Goal: Transaction & Acquisition: Download file/media

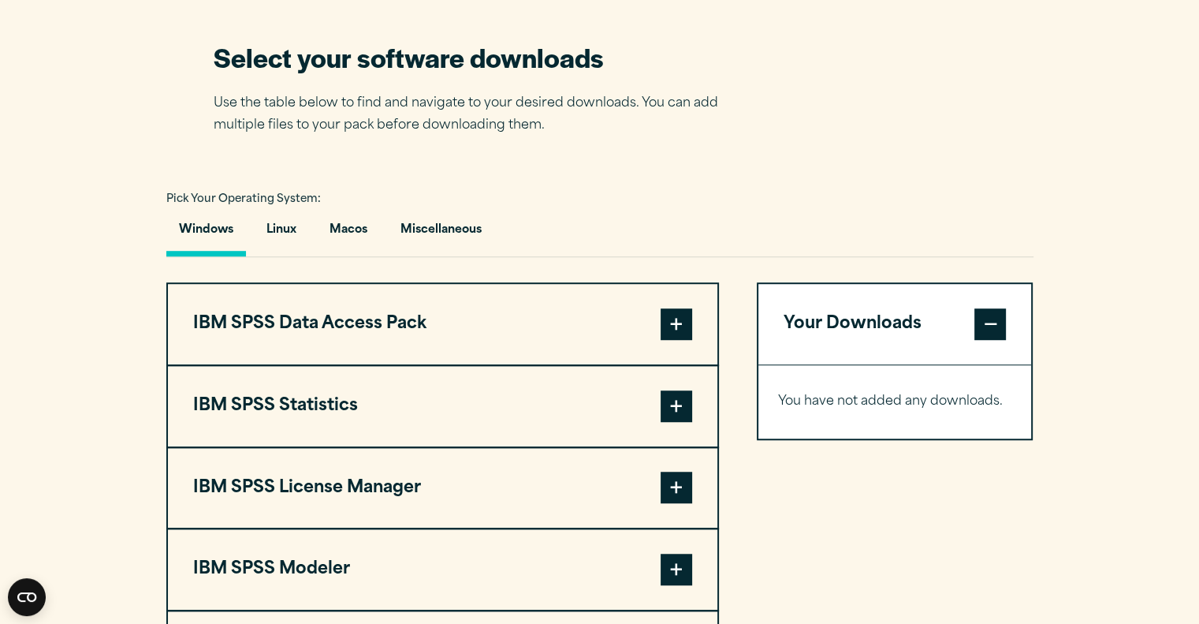
scroll to position [1104, 0]
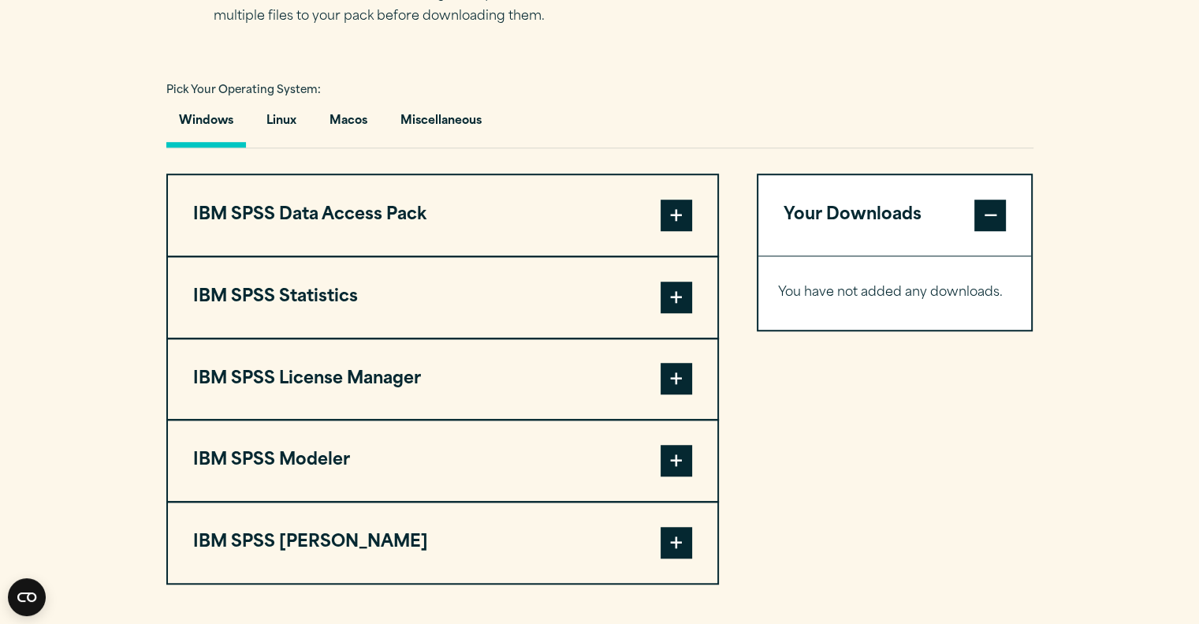
click at [672, 294] on span at bounding box center [677, 297] width 32 height 32
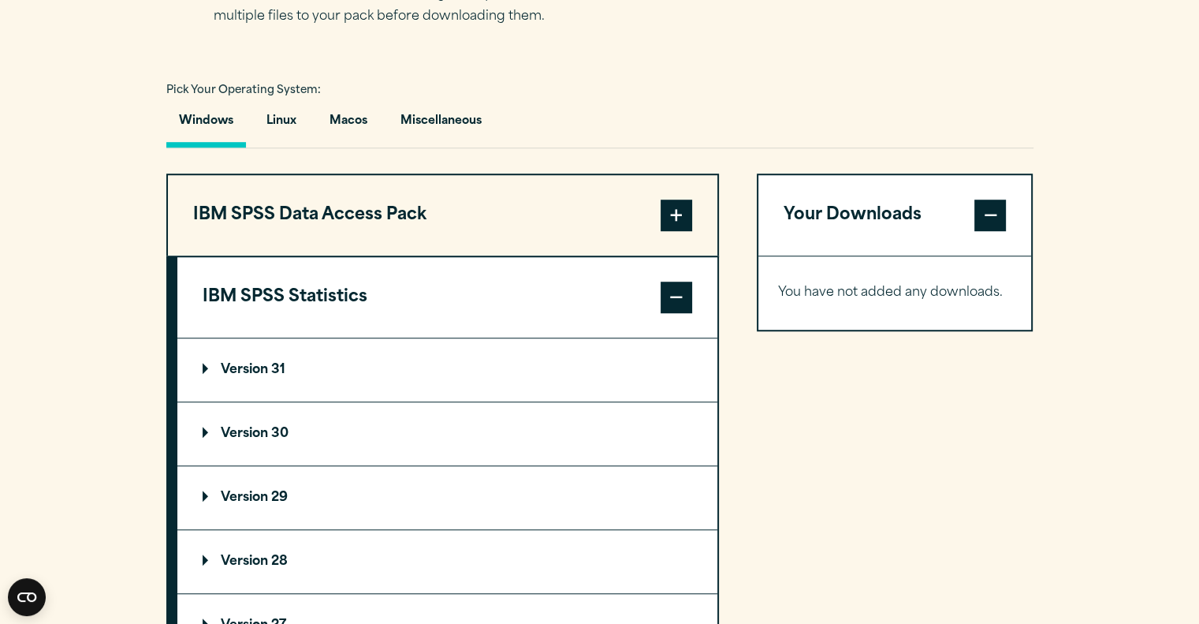
click at [250, 494] on p "Version 29" at bounding box center [245, 497] width 85 height 13
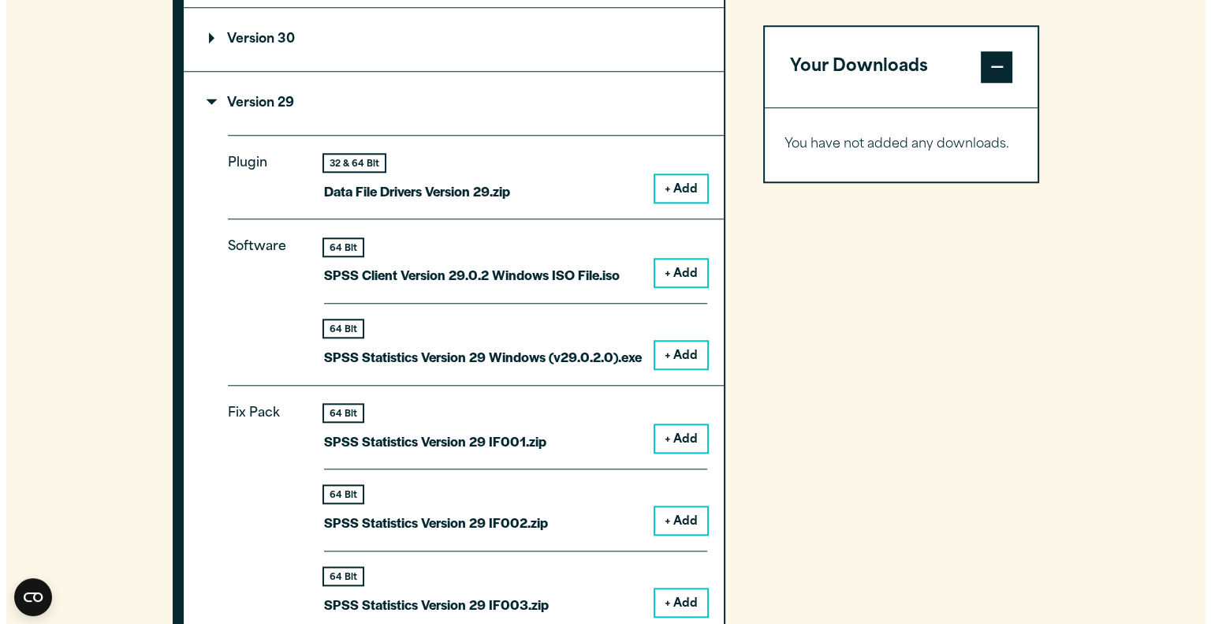
scroll to position [1419, 0]
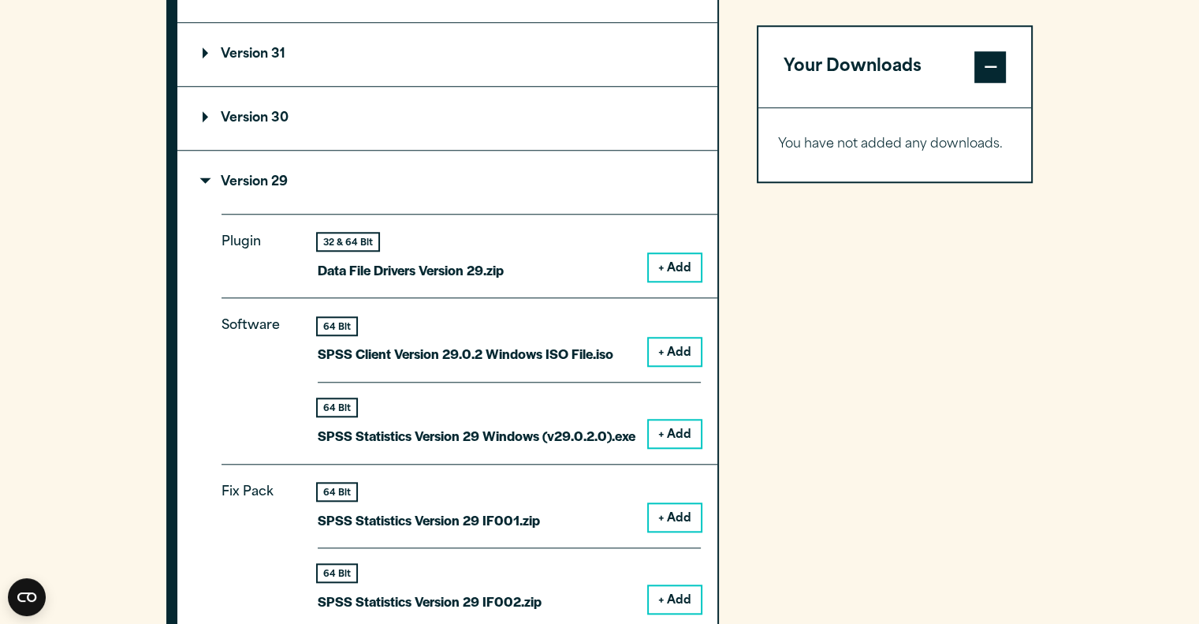
click at [666, 427] on button "+ Add" at bounding box center [675, 433] width 52 height 27
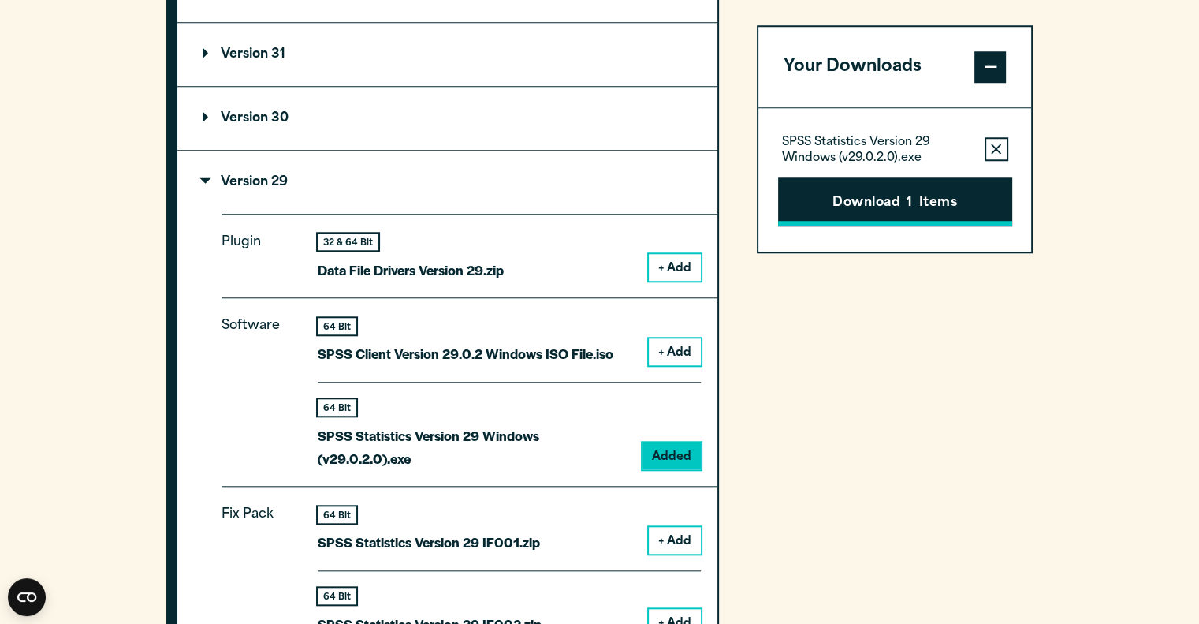
click at [905, 199] on button "Download 1 Items" at bounding box center [895, 201] width 234 height 49
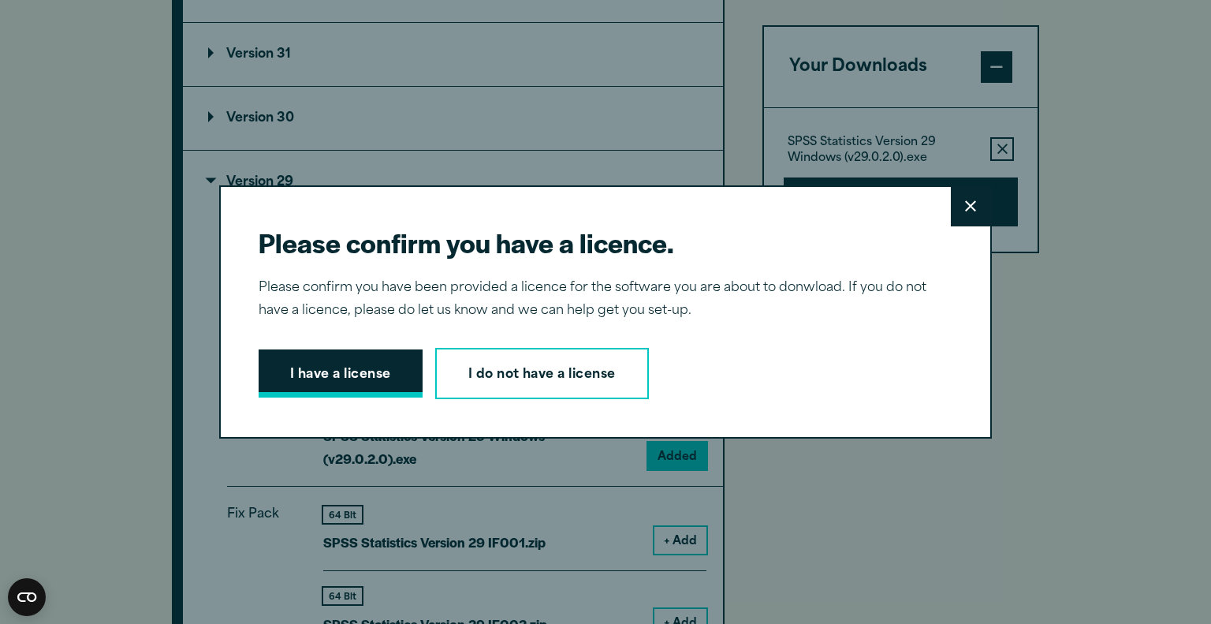
click at [334, 366] on button "I have a license" at bounding box center [341, 373] width 164 height 49
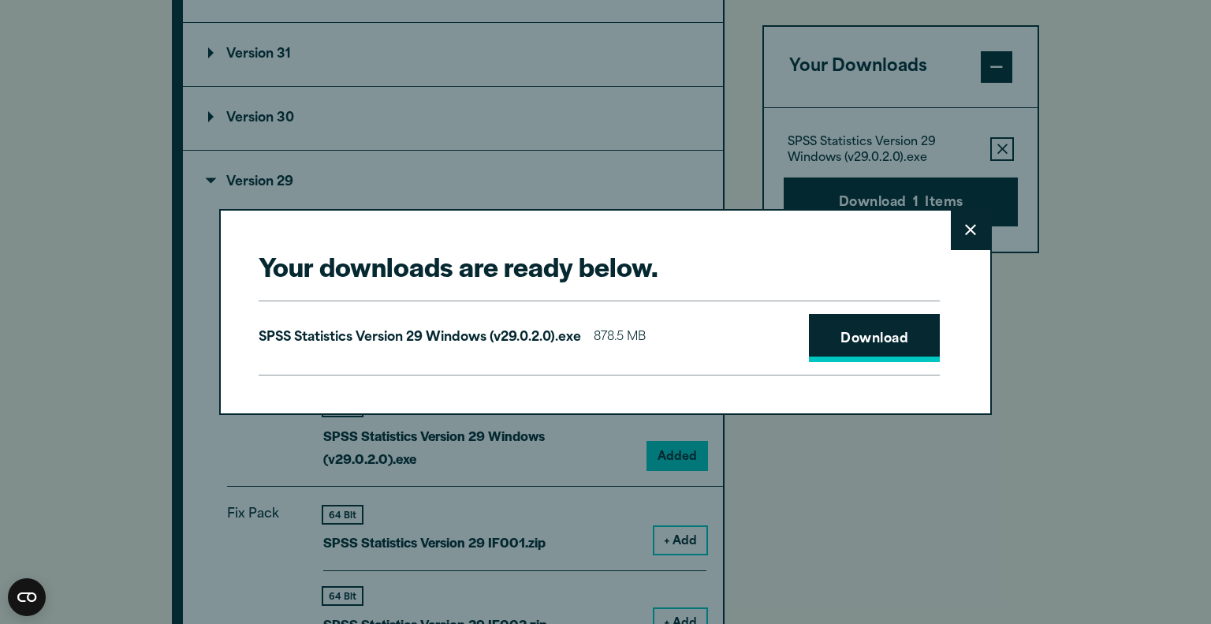
click at [877, 337] on link "Download" at bounding box center [874, 338] width 131 height 49
